Goal: Task Accomplishment & Management: Complete application form

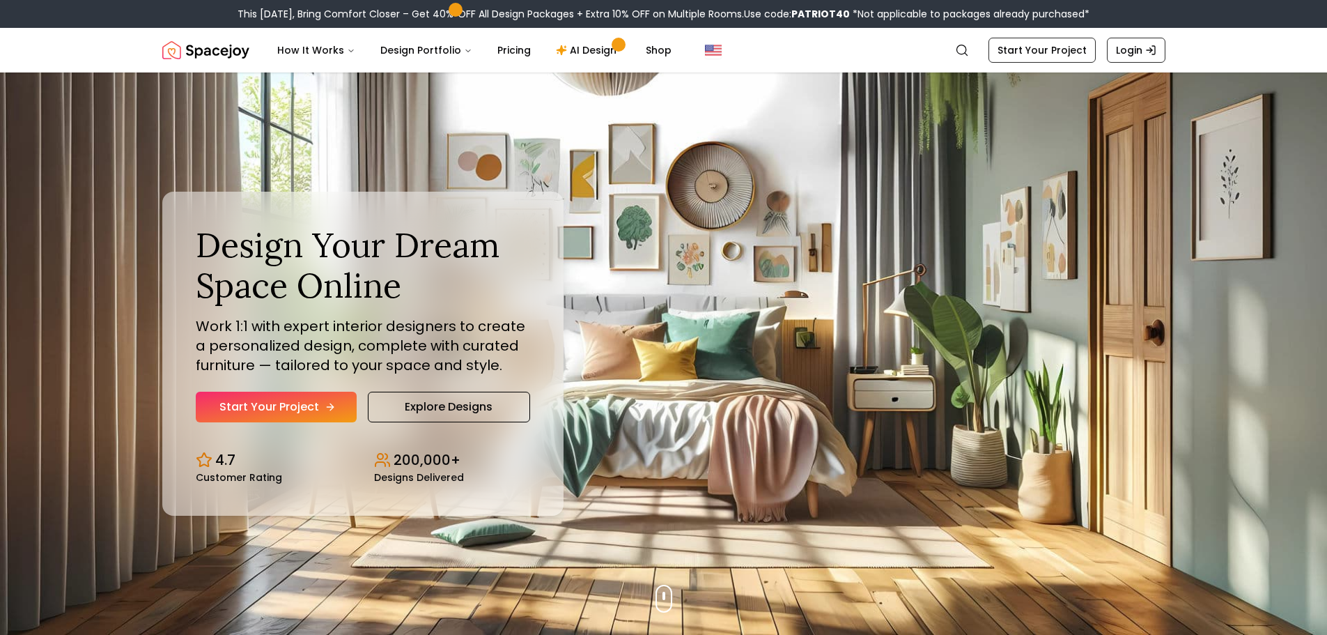
click at [312, 396] on link "Start Your Project" at bounding box center [276, 407] width 161 height 31
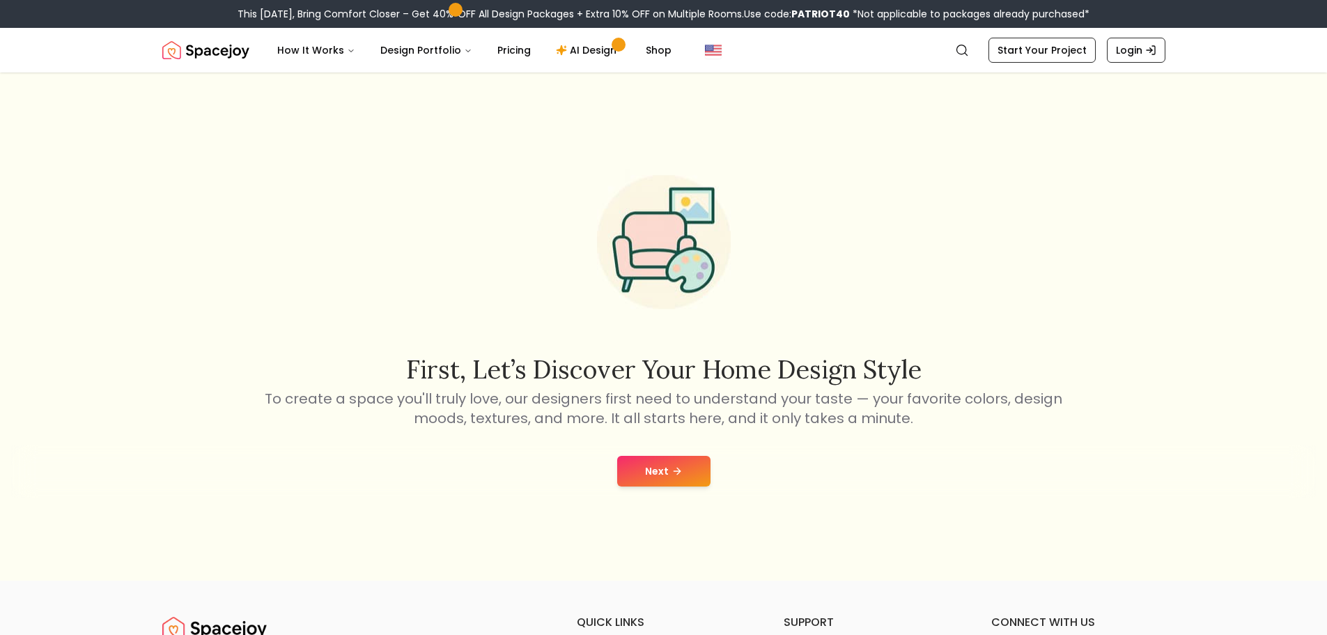
click at [630, 458] on button "Next" at bounding box center [663, 471] width 93 height 31
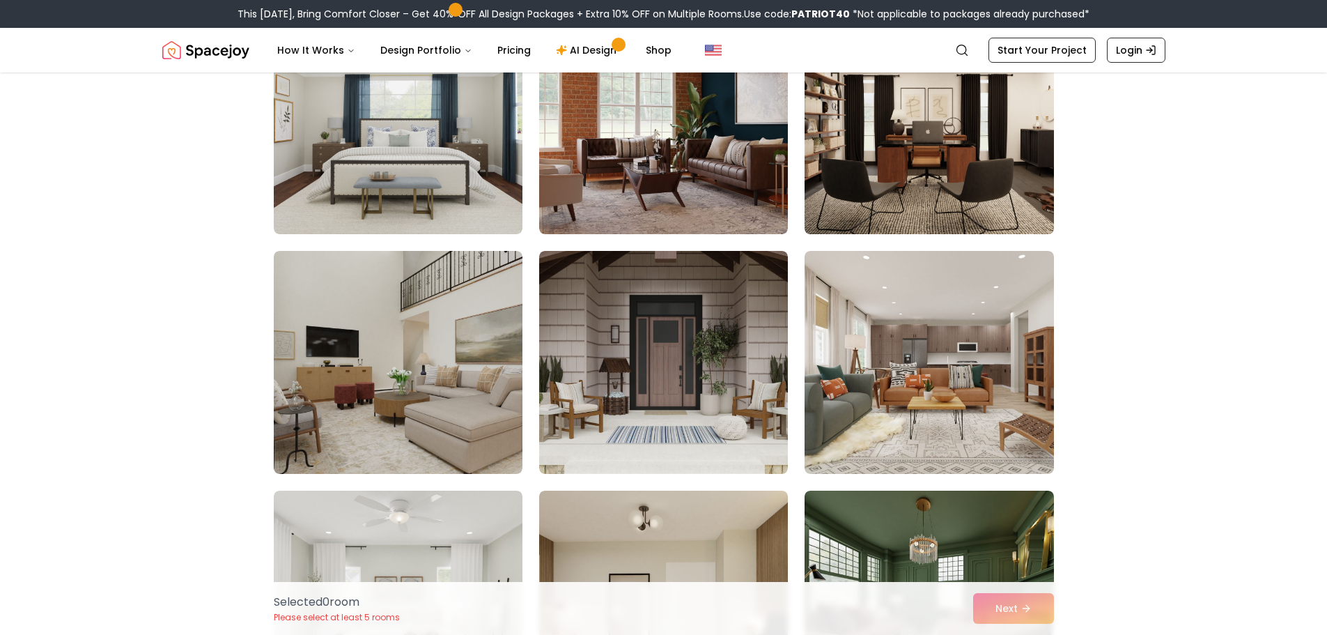
scroll to position [232, 0]
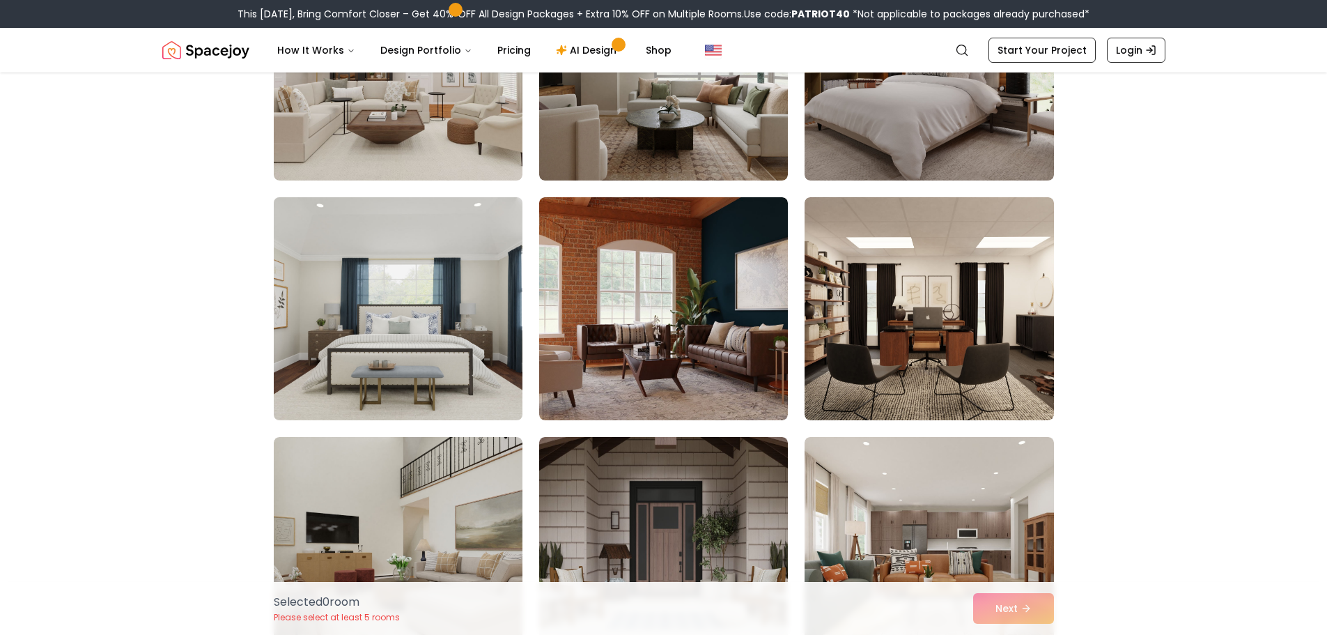
click at [321, 263] on img at bounding box center [398, 309] width 261 height 234
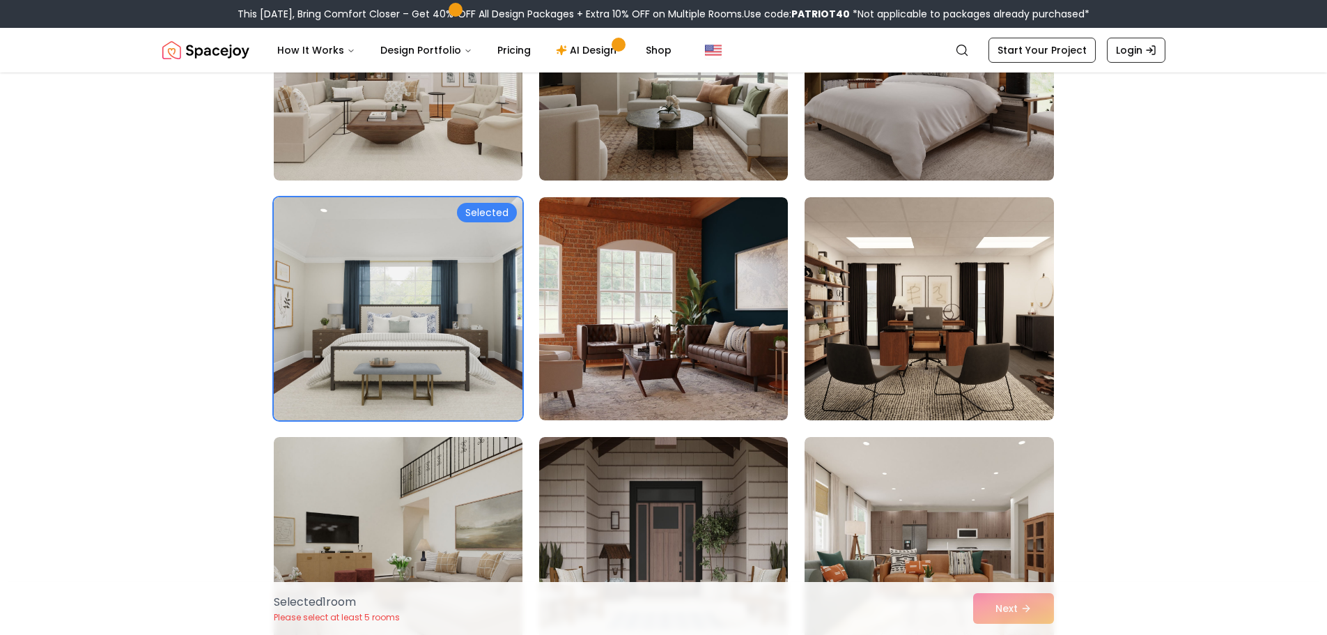
click at [1021, 612] on div "Selected 1 room Please select at least 5 rooms Next" at bounding box center [664, 608] width 803 height 53
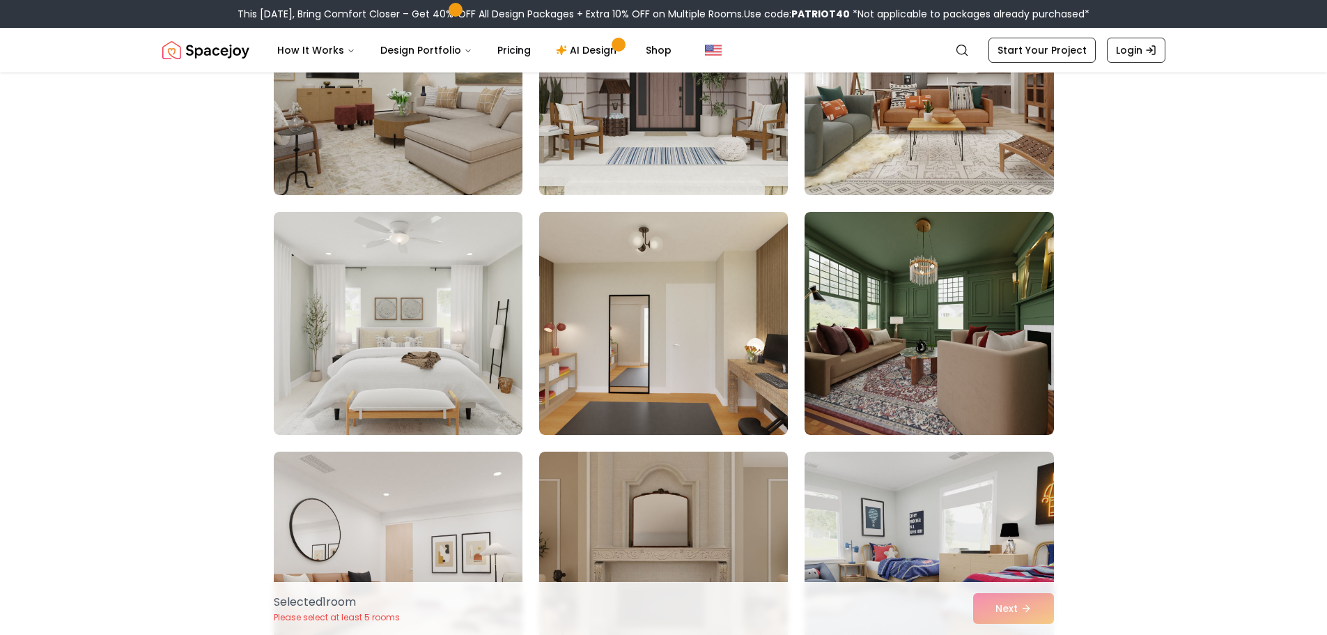
scroll to position [743, 0]
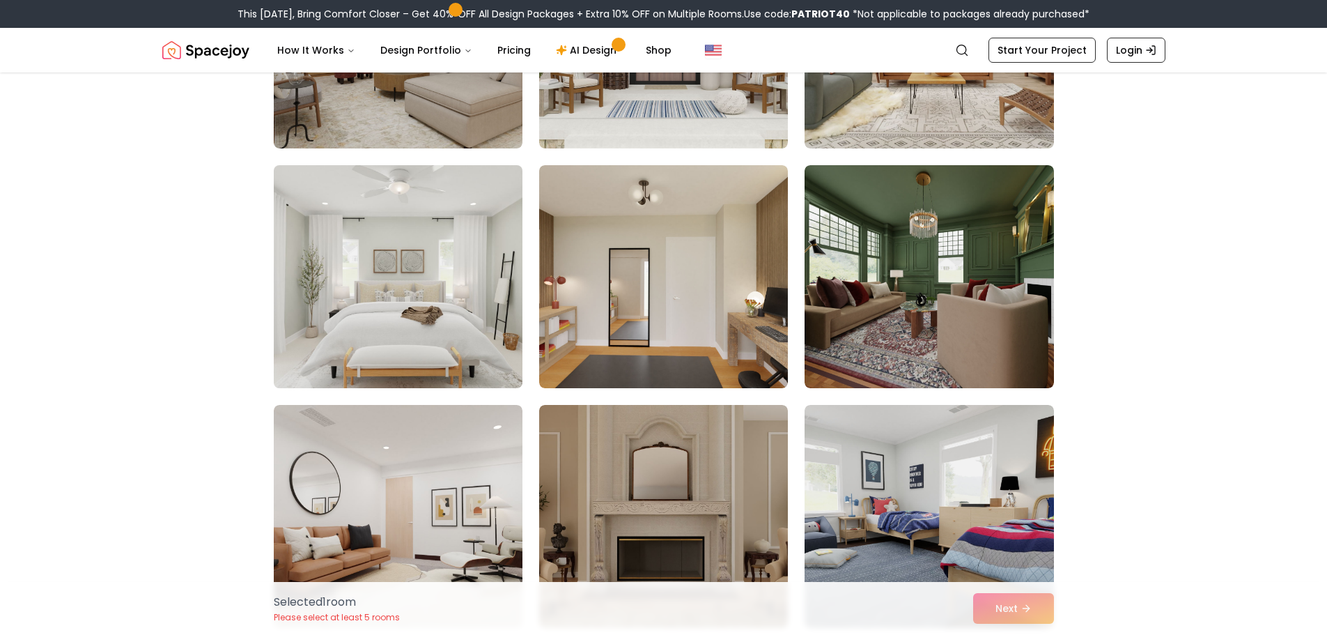
click at [359, 288] on img at bounding box center [398, 277] width 261 height 234
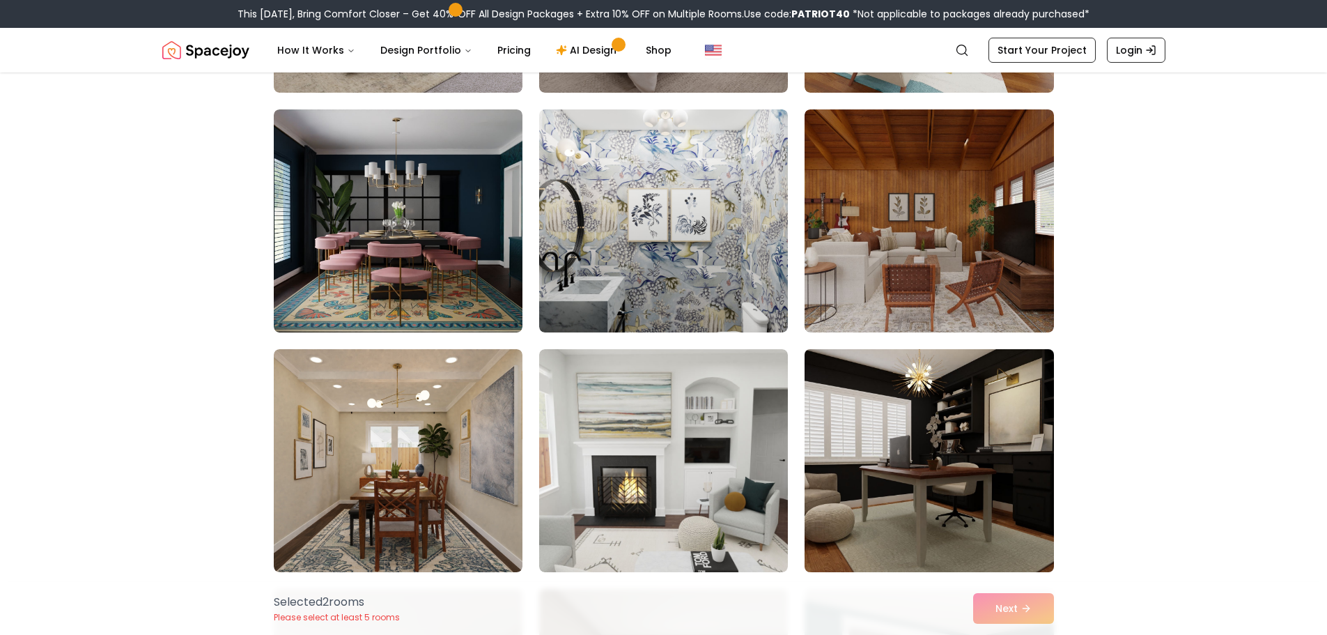
scroll to position [2230, 0]
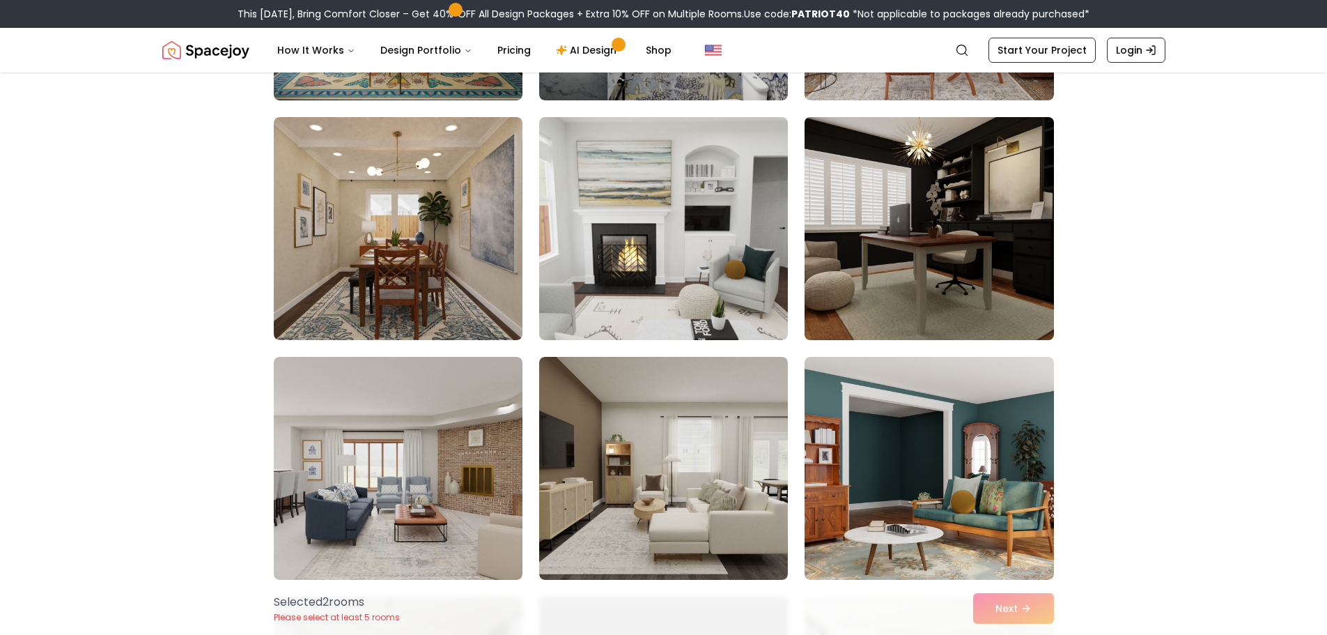
click at [872, 262] on img at bounding box center [928, 228] width 261 height 234
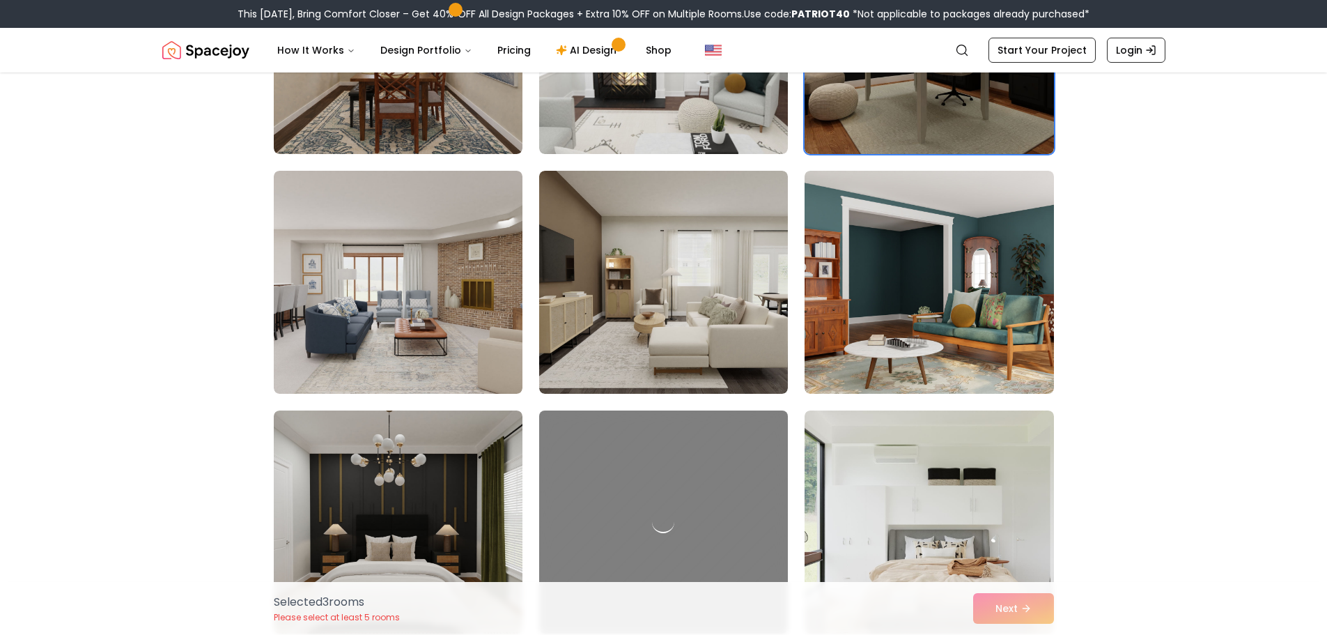
scroll to position [2508, 0]
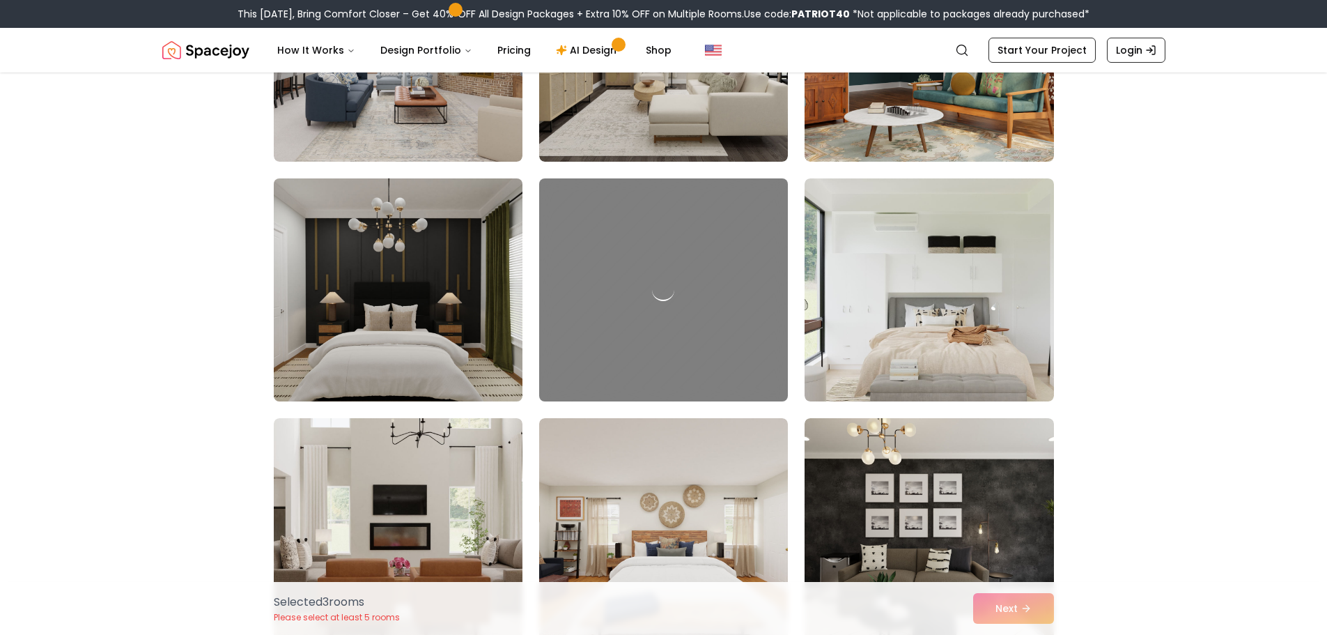
click at [383, 296] on img at bounding box center [398, 290] width 261 height 234
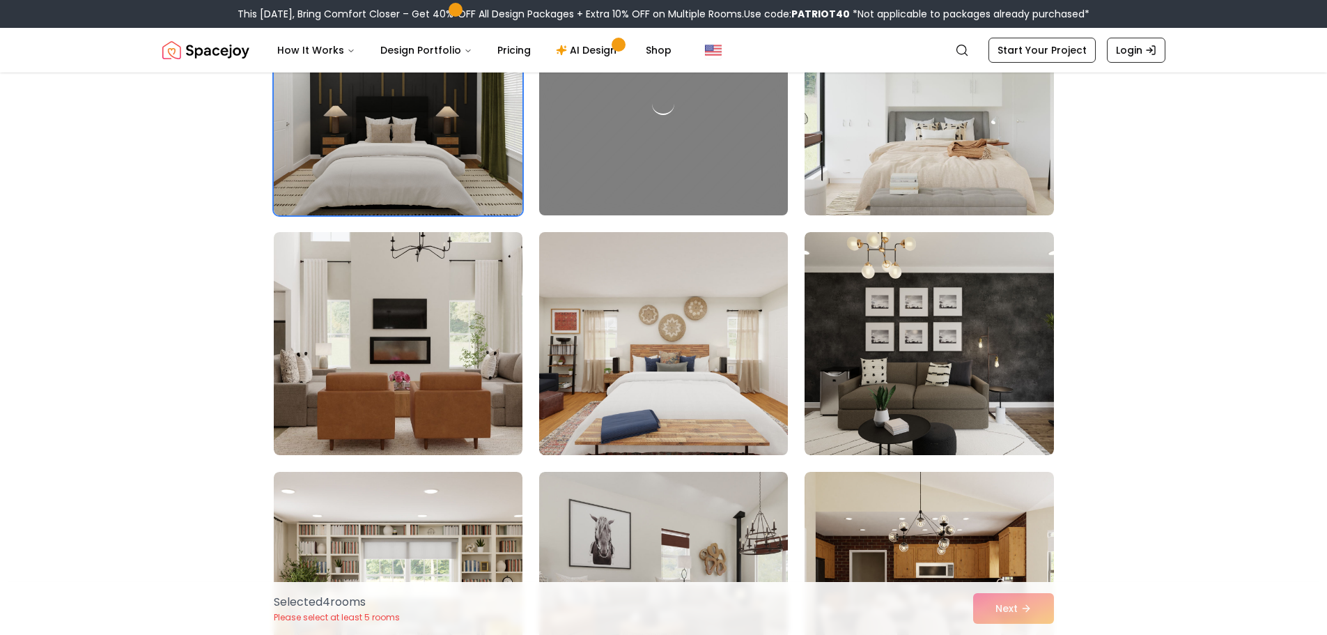
scroll to position [2880, 0]
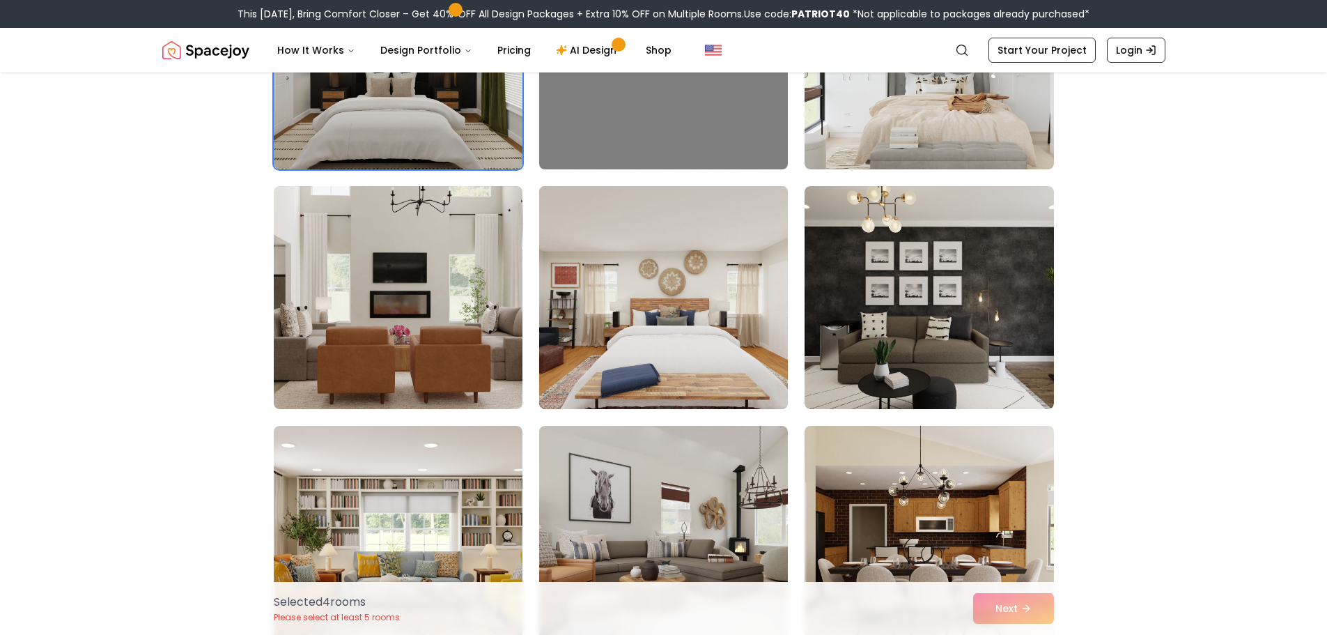
click at [664, 330] on img at bounding box center [663, 297] width 261 height 234
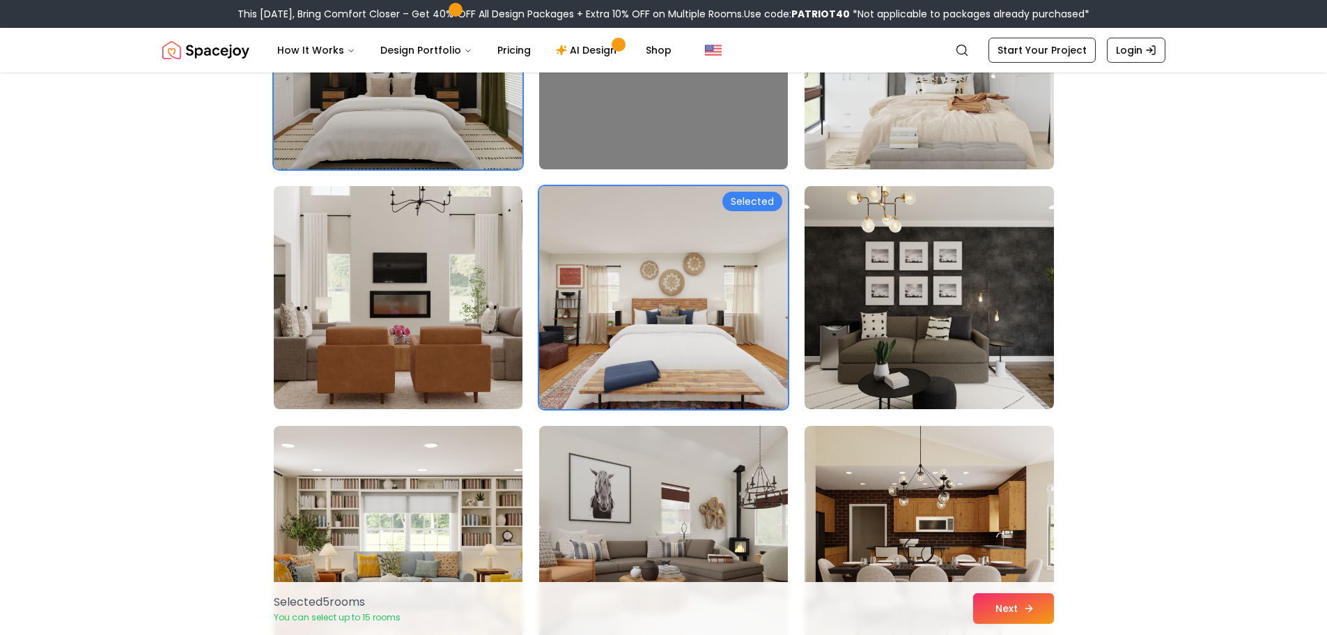
click at [1003, 626] on div "Selected 5 room s You can select up to 15 rooms Next" at bounding box center [664, 608] width 803 height 53
click at [998, 611] on button "Next" at bounding box center [1013, 608] width 81 height 31
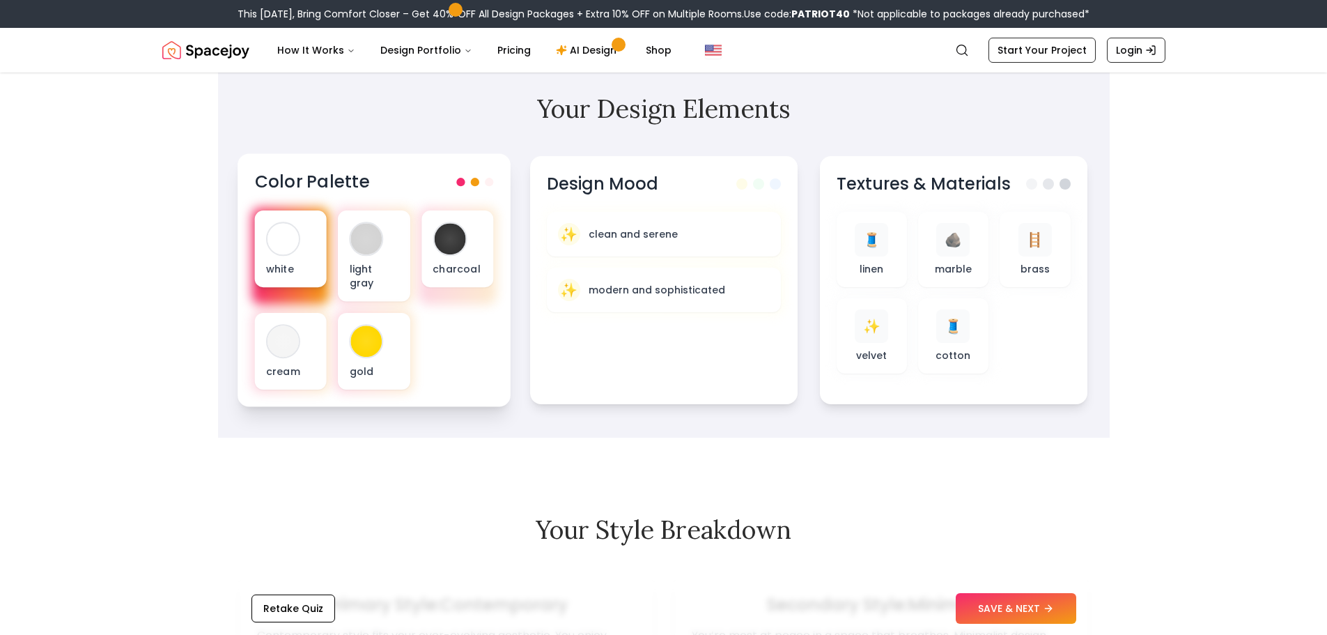
scroll to position [371, 0]
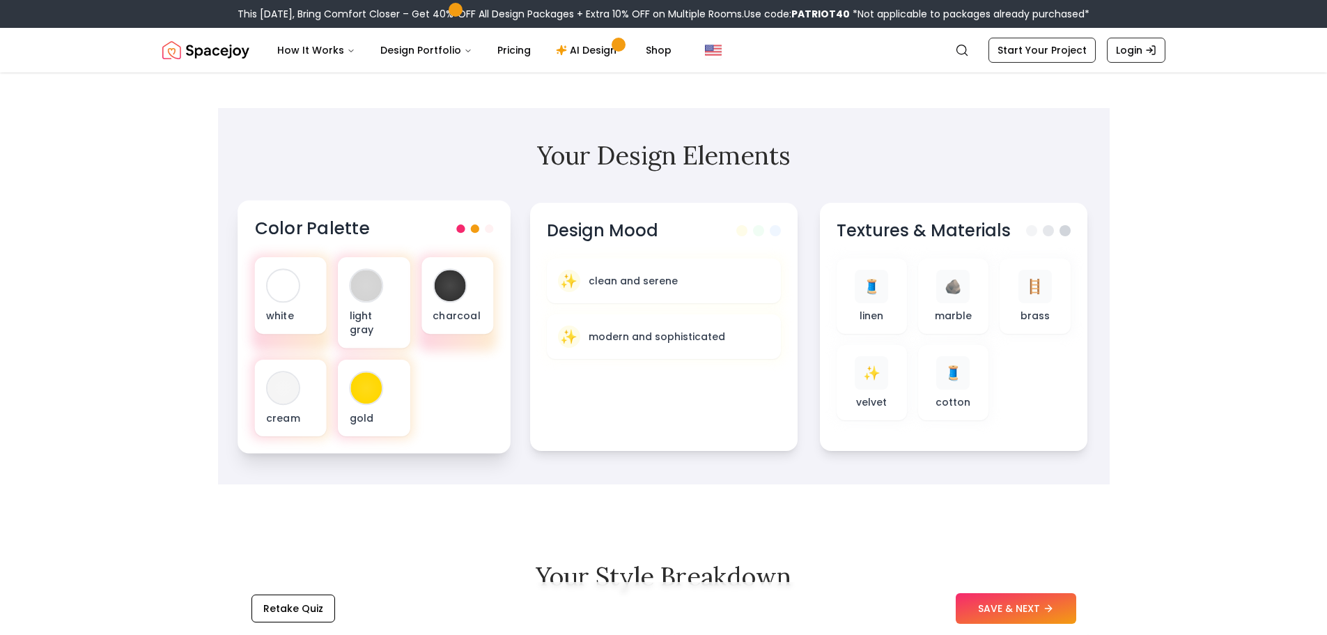
click at [478, 225] on span at bounding box center [474, 228] width 8 height 8
click at [473, 226] on span at bounding box center [474, 228] width 8 height 8
click at [284, 308] on p "white" at bounding box center [289, 315] width 49 height 14
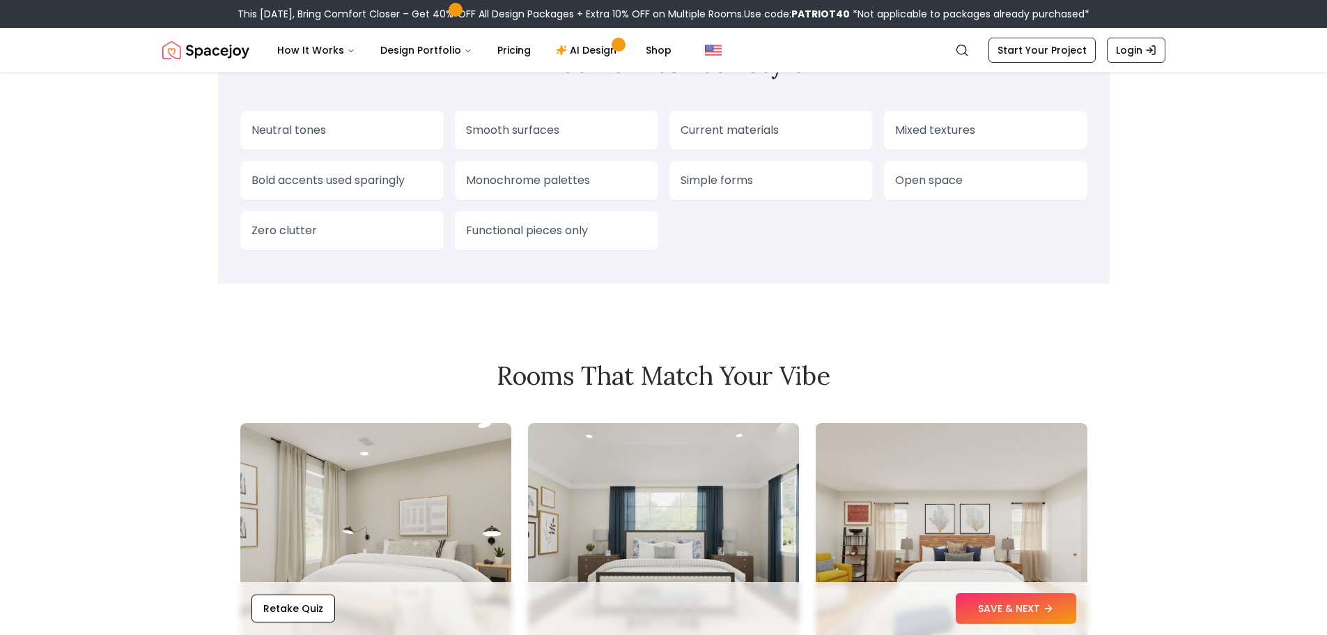
scroll to position [1115, 0]
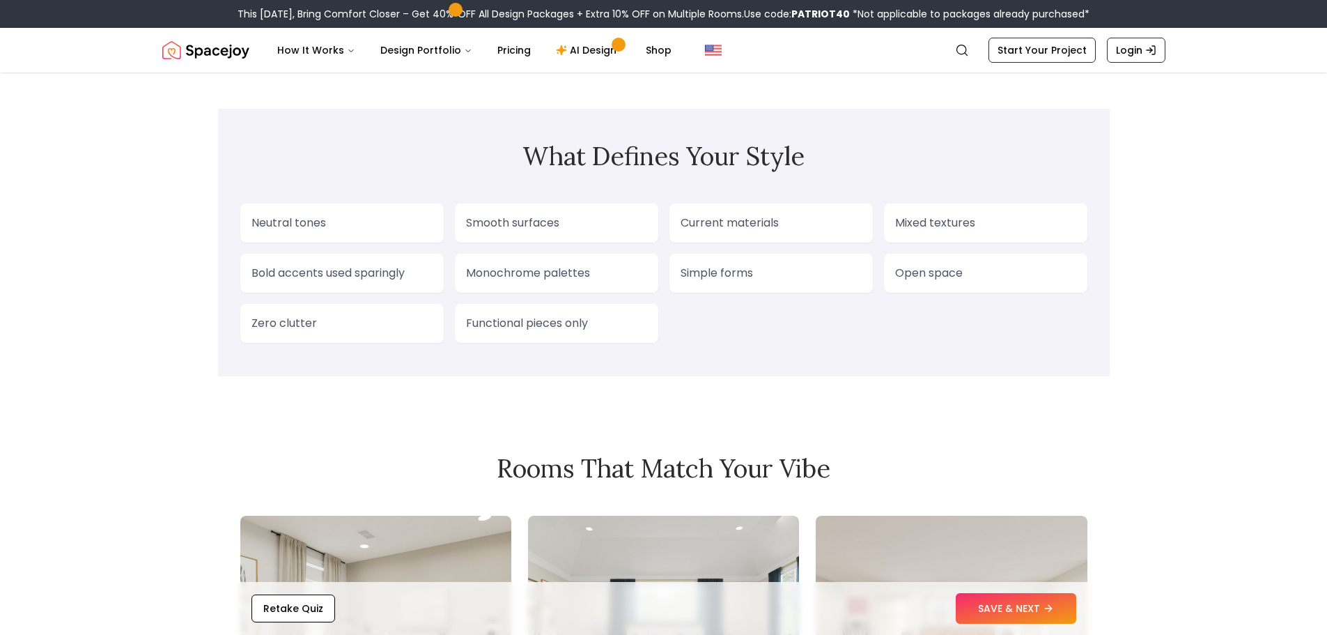
click at [364, 231] on p "Neutral tones" at bounding box center [342, 223] width 181 height 17
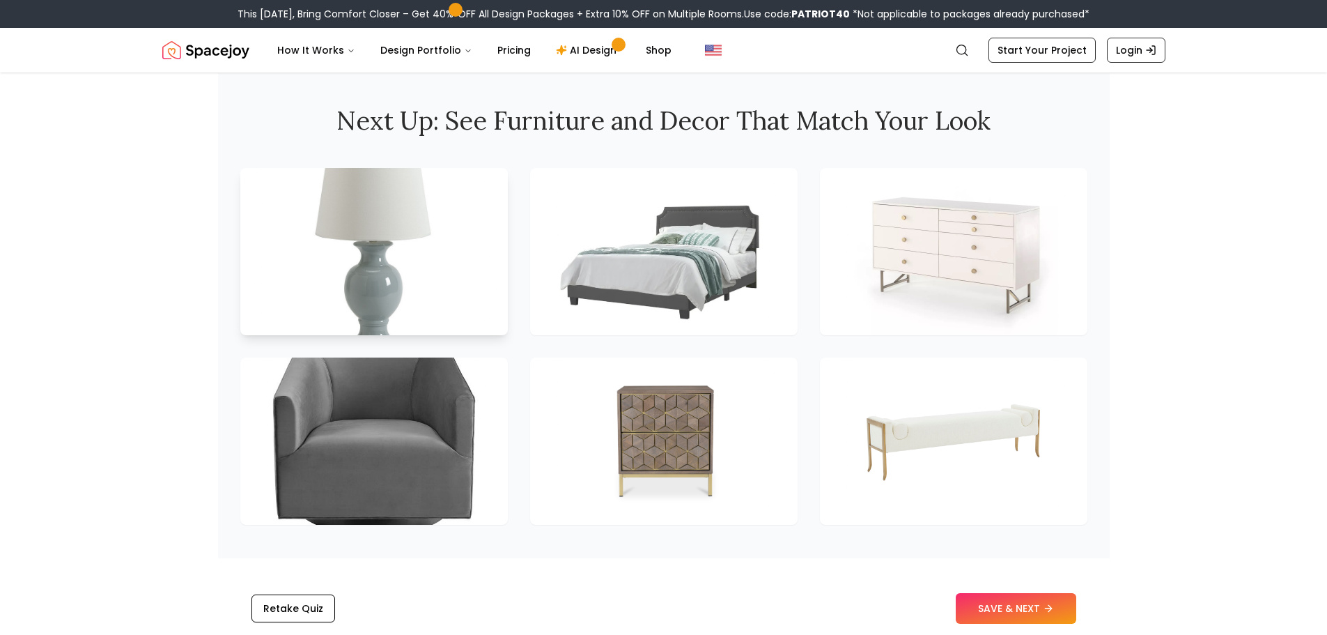
scroll to position [1812, 0]
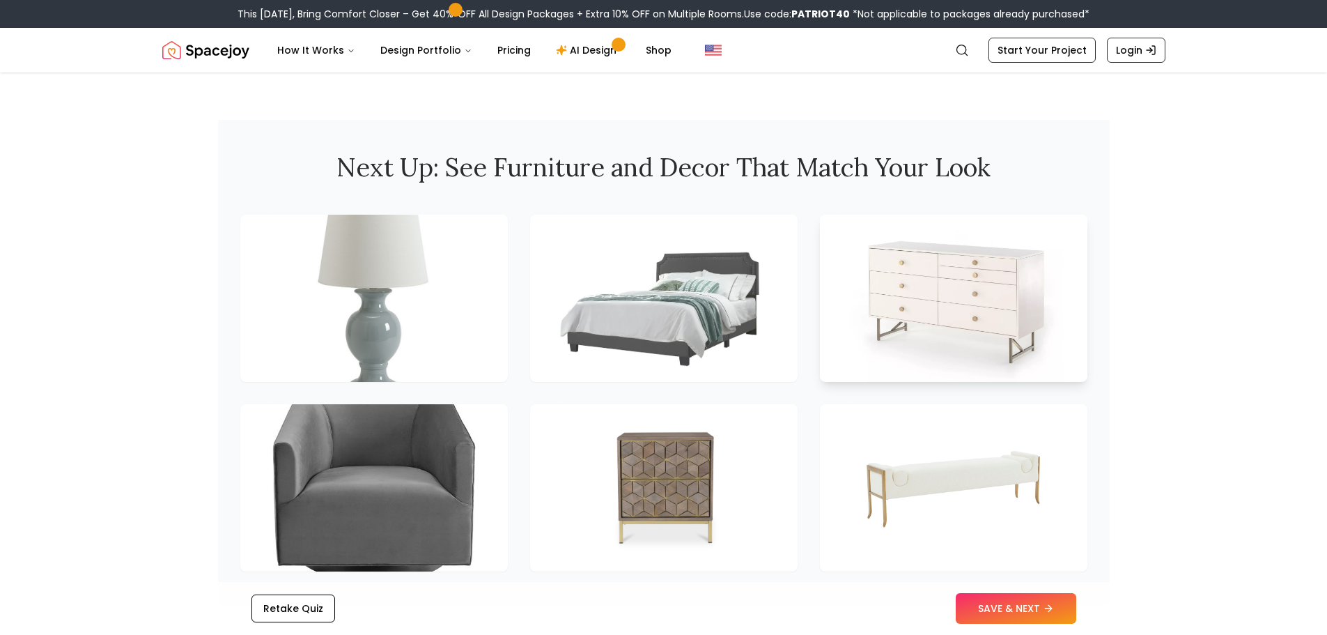
click at [927, 291] on img at bounding box center [953, 298] width 219 height 176
click at [932, 304] on img at bounding box center [953, 298] width 219 height 176
click at [1026, 610] on button "SAVE & NEXT" at bounding box center [1016, 608] width 121 height 31
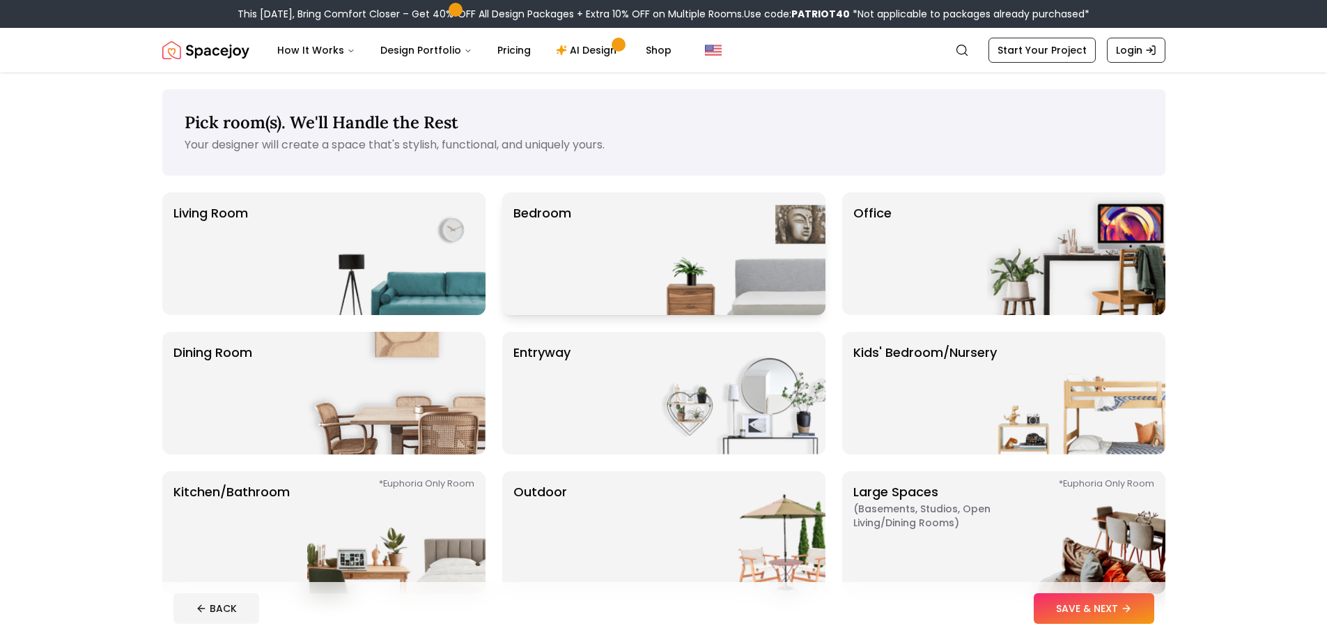
click at [617, 247] on div "Bedroom" at bounding box center [663, 253] width 323 height 123
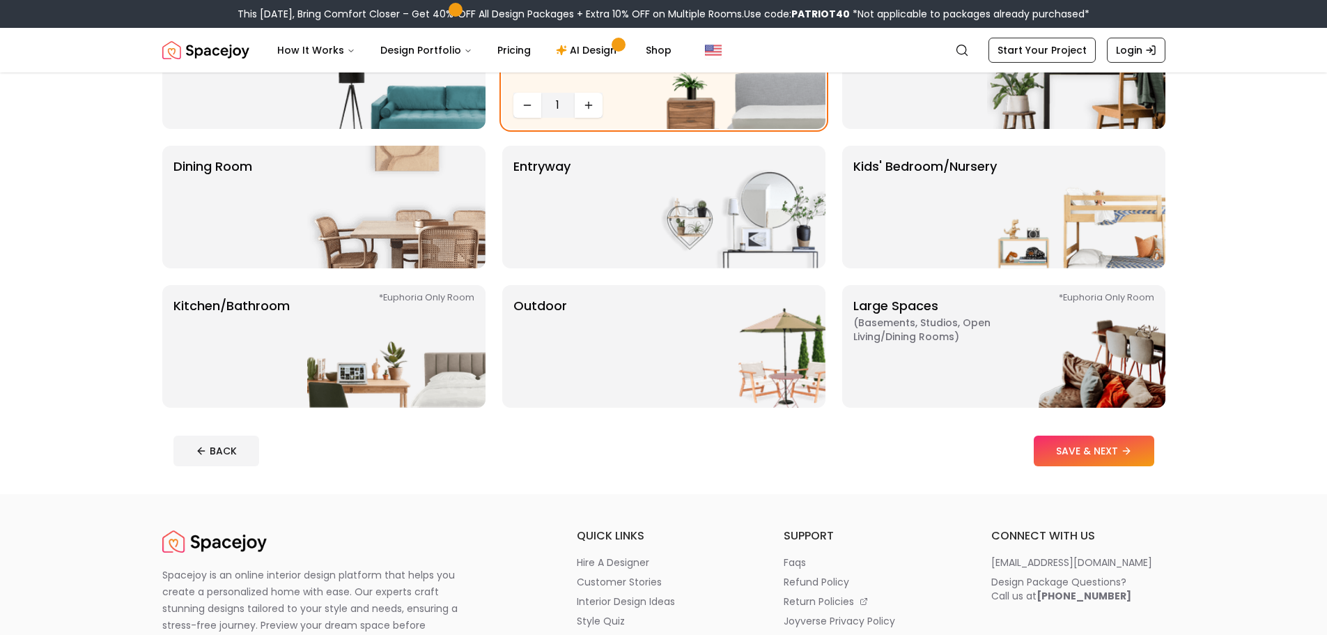
scroll to position [232, 0]
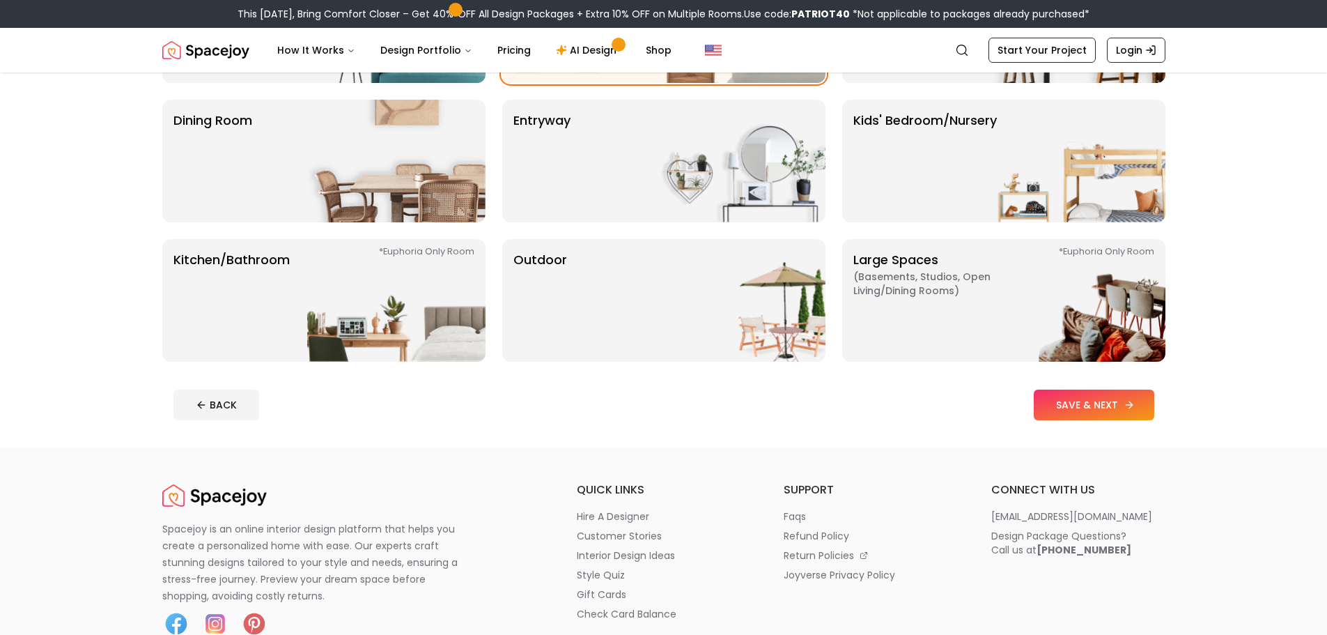
click at [1050, 397] on button "SAVE & NEXT" at bounding box center [1094, 404] width 121 height 31
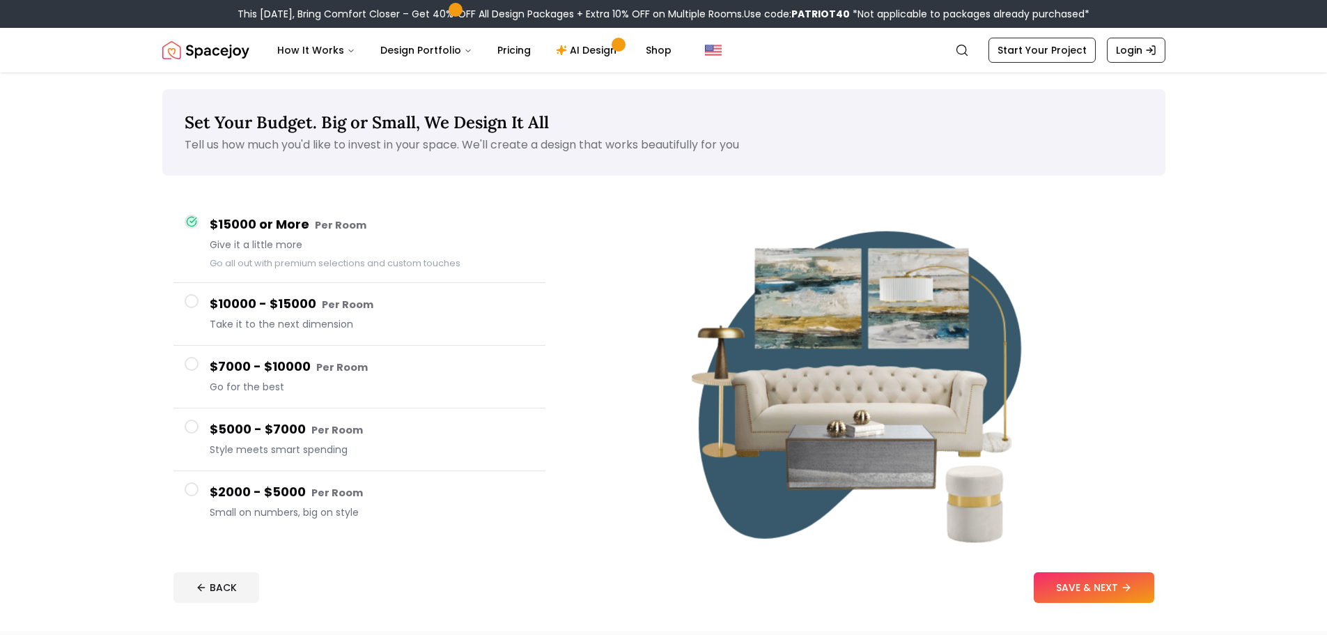
click at [231, 306] on h4 "$10000 - $15000 Per Room" at bounding box center [372, 304] width 325 height 20
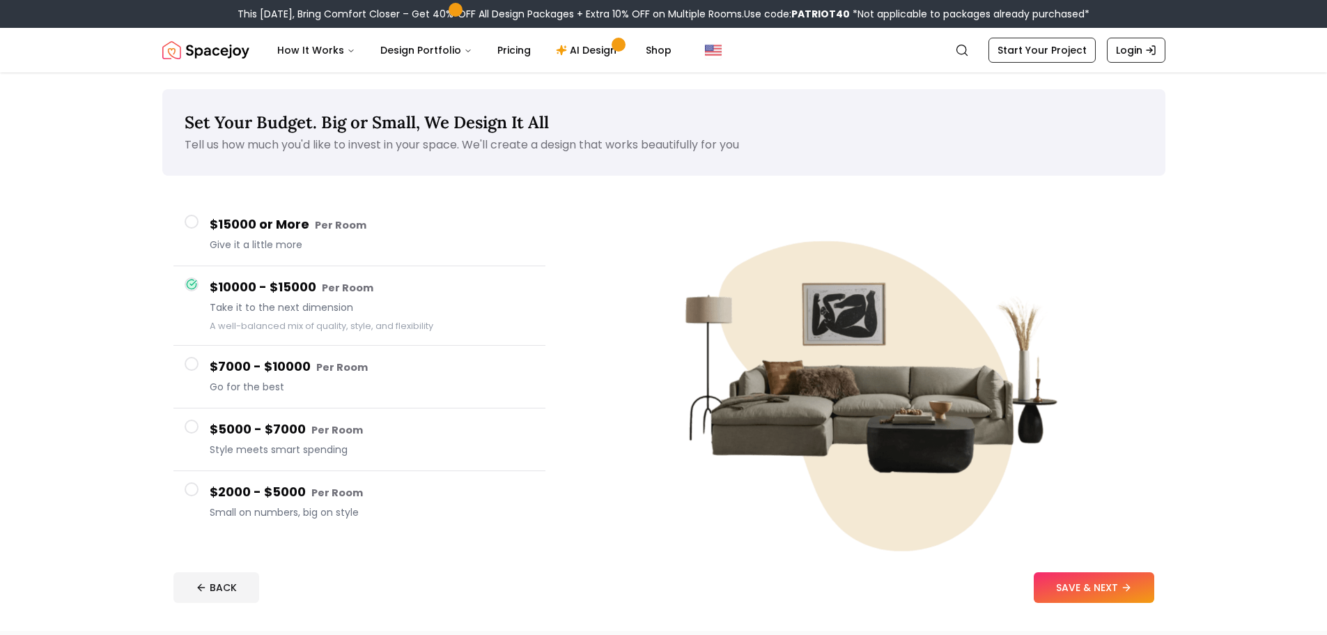
click at [265, 488] on h4 "$2000 - $5000 Per Room" at bounding box center [372, 492] width 325 height 20
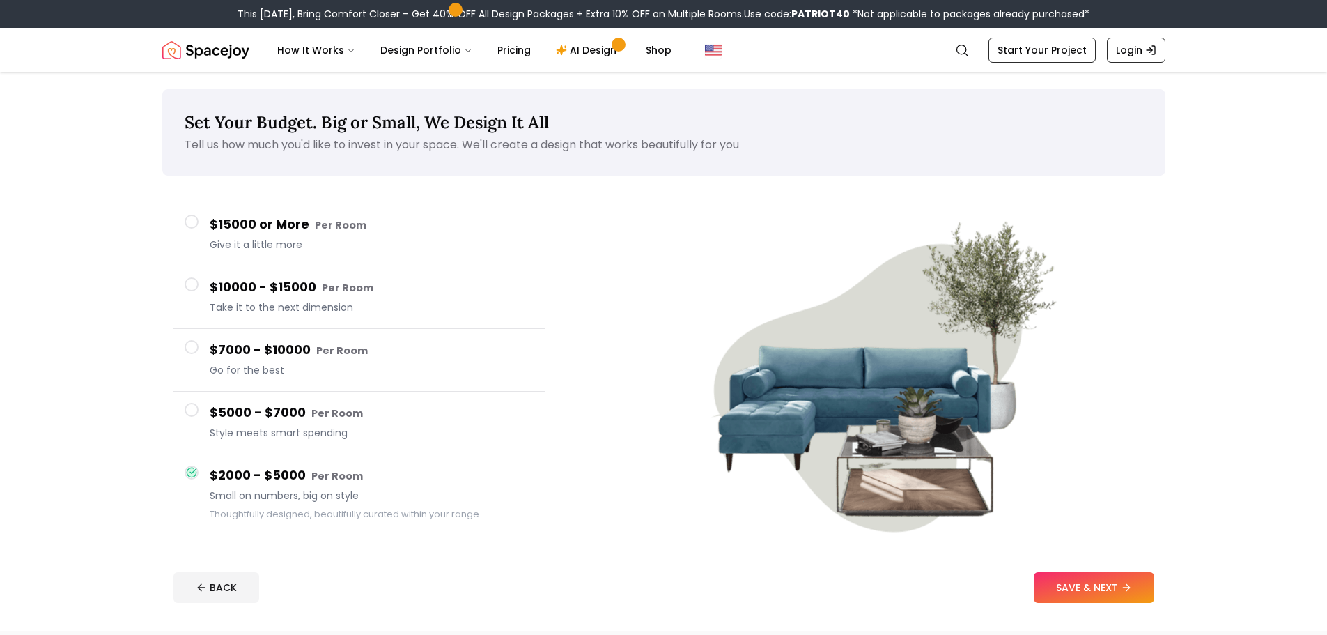
scroll to position [47, 0]
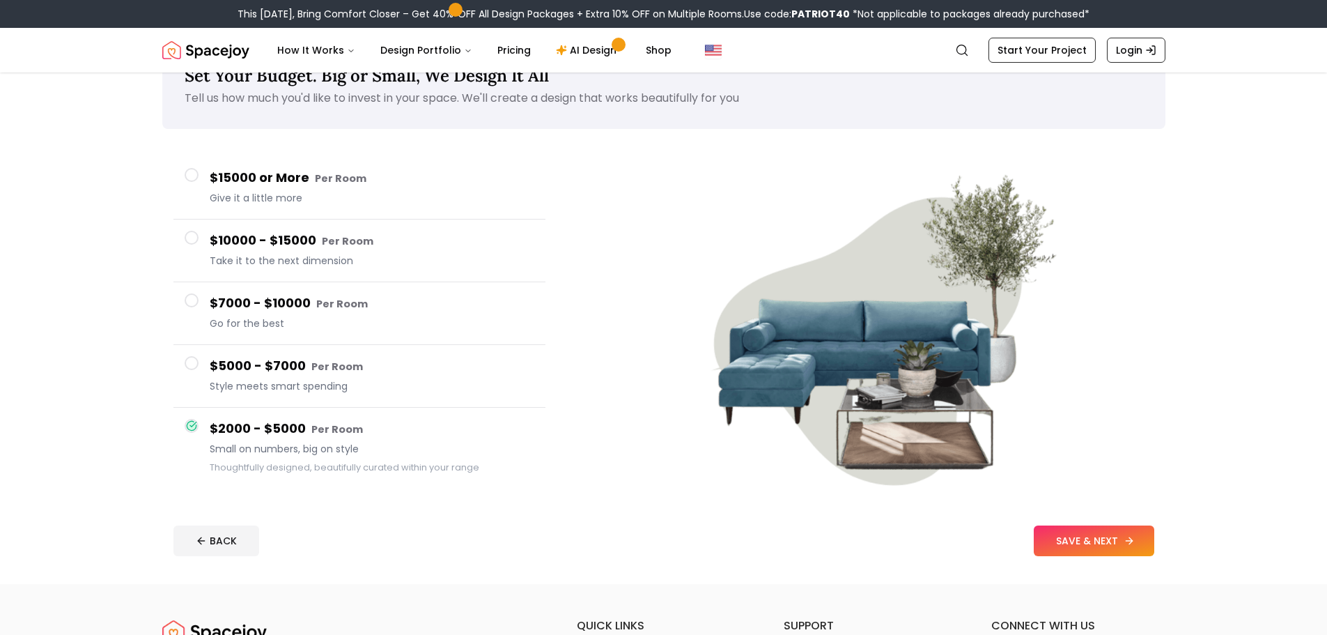
click at [1081, 555] on button "SAVE & NEXT" at bounding box center [1094, 540] width 121 height 31
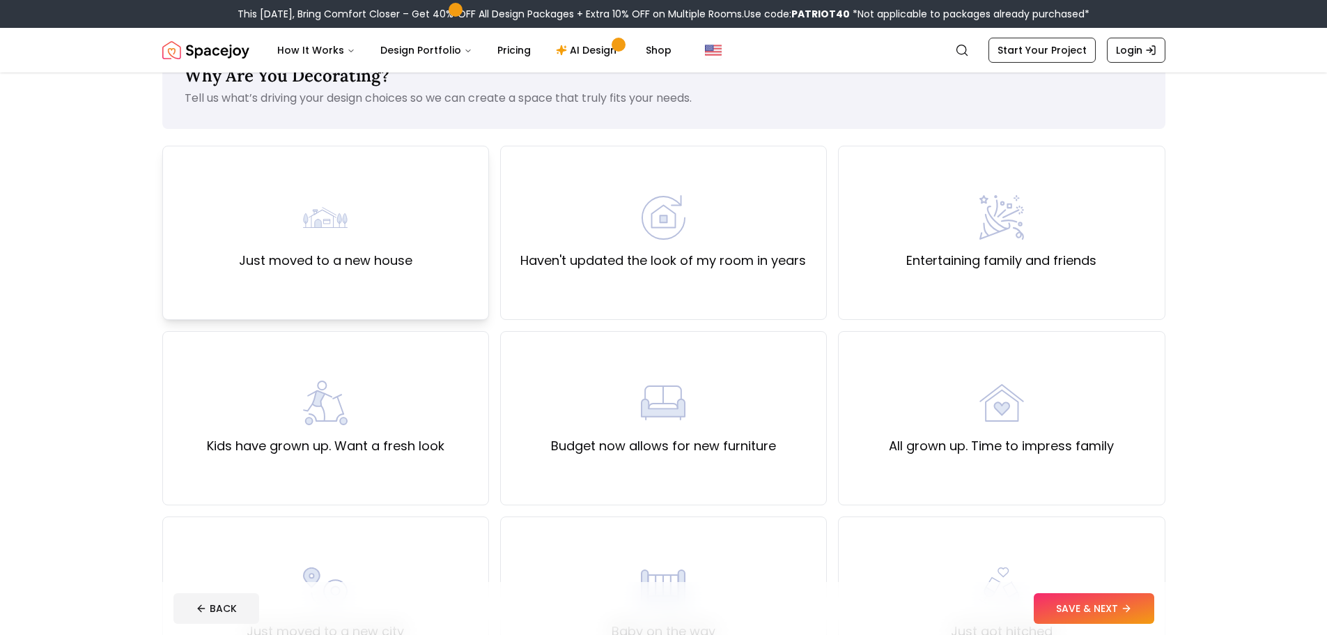
click at [406, 255] on label "Just moved to a new house" at bounding box center [325, 261] width 173 height 20
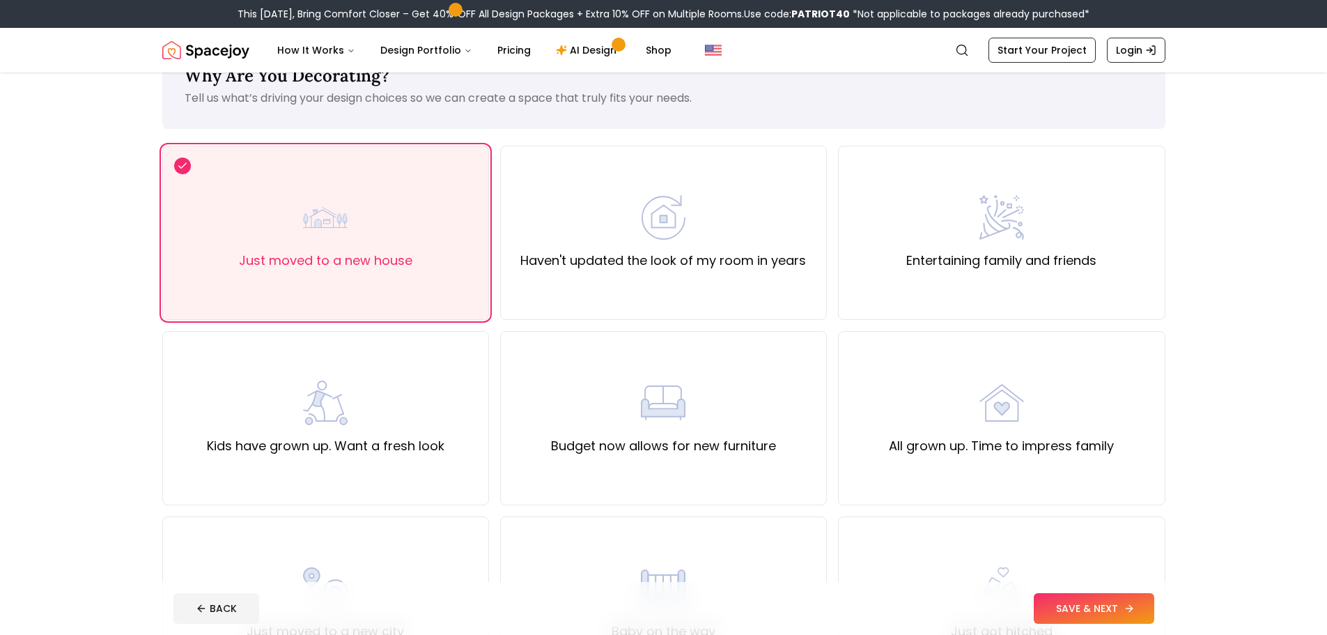
click at [1118, 606] on button "SAVE & NEXT" at bounding box center [1094, 608] width 121 height 31
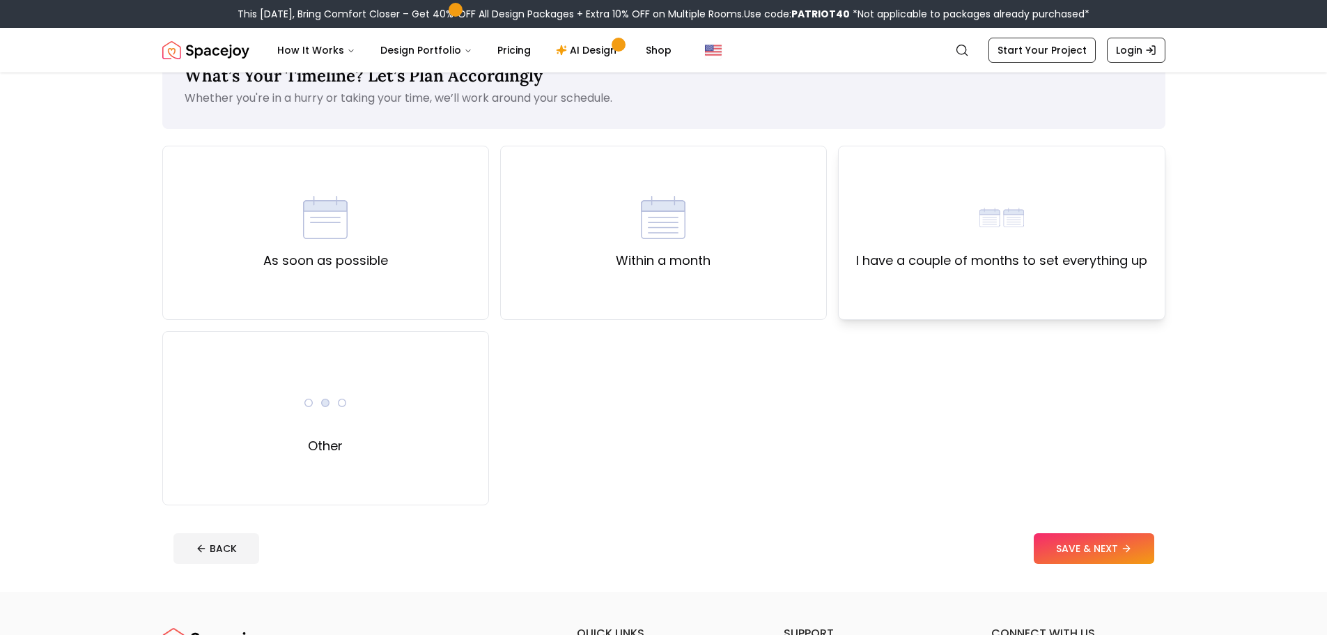
click at [911, 222] on div "I have a couple of months to set everything up" at bounding box center [1001, 232] width 291 height 75
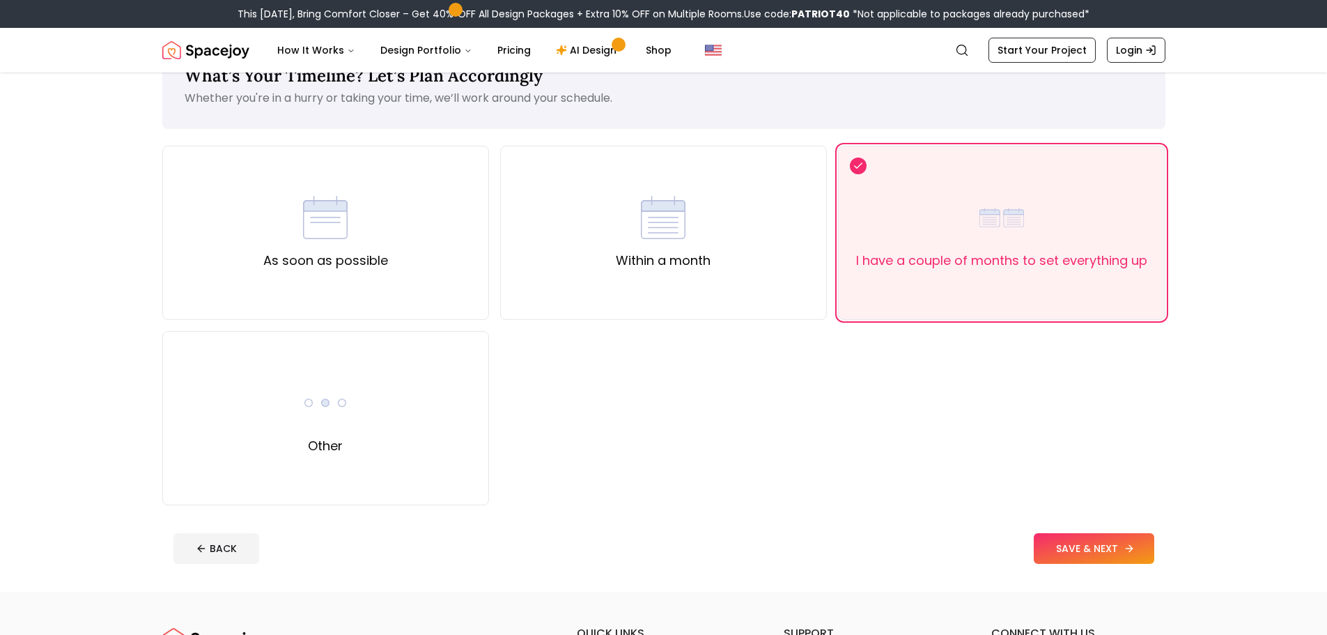
click at [1090, 552] on button "SAVE & NEXT" at bounding box center [1094, 548] width 121 height 31
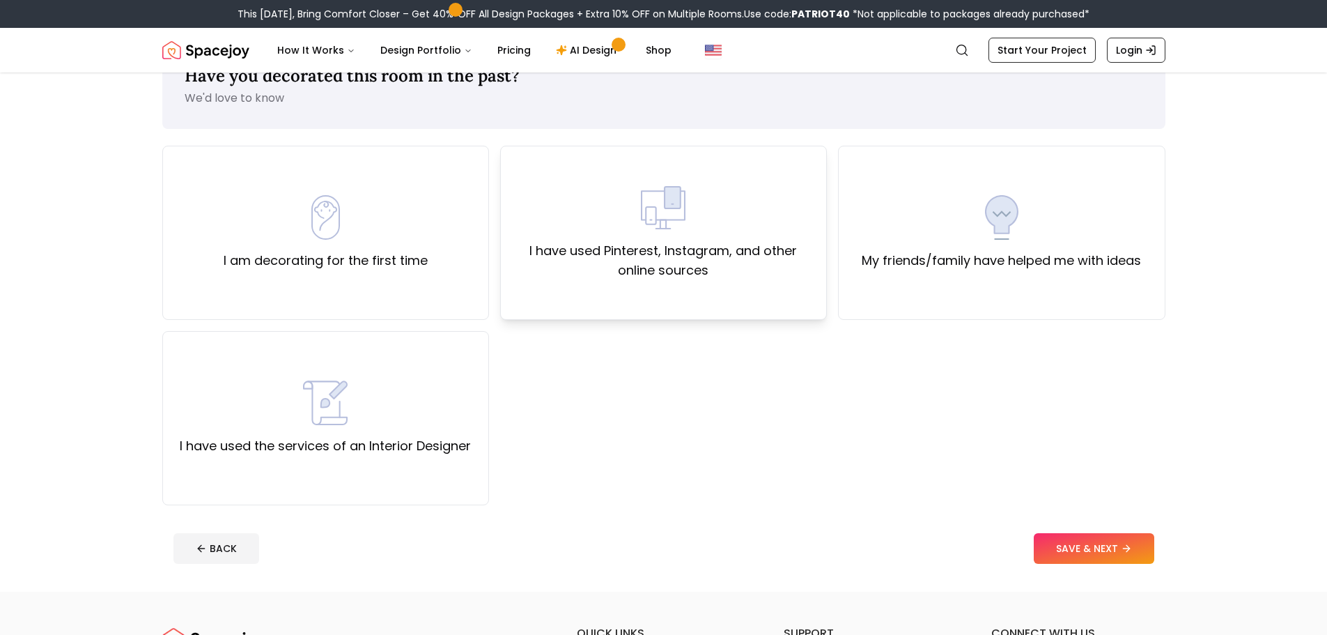
click at [643, 252] on label "I have used Pinterest, Instagram, and other online sources" at bounding box center [663, 260] width 303 height 39
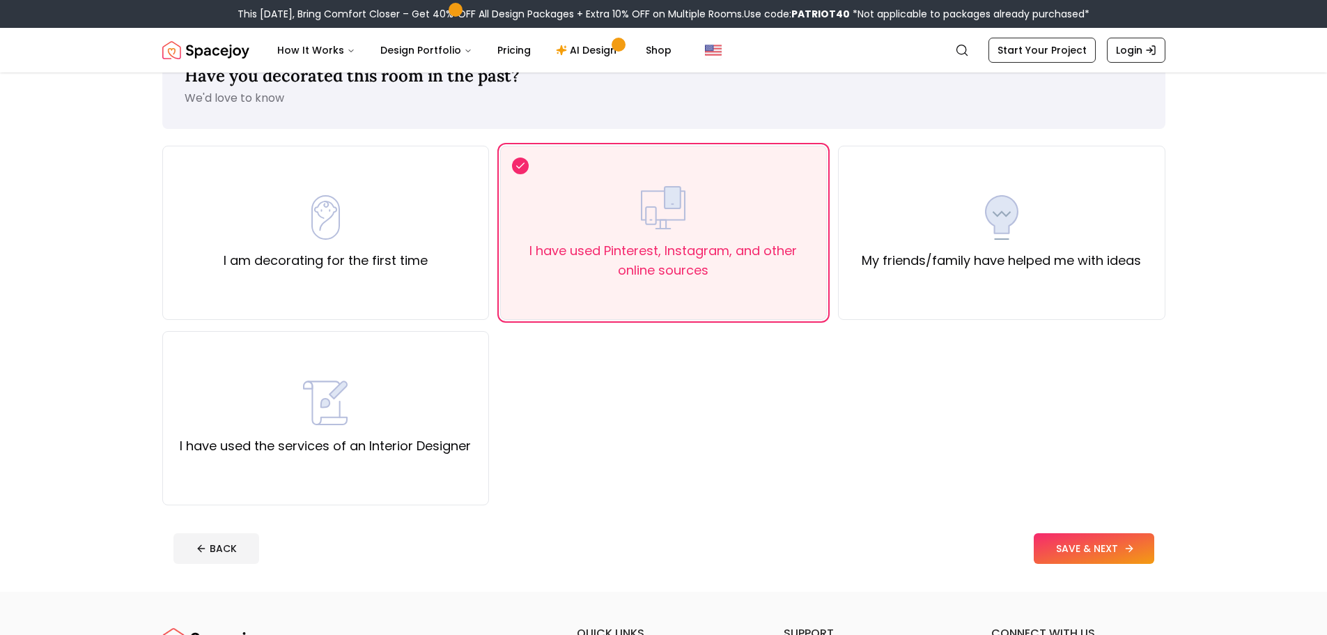
click at [1106, 536] on button "SAVE & NEXT" at bounding box center [1094, 548] width 121 height 31
